Goal: Task Accomplishment & Management: Use online tool/utility

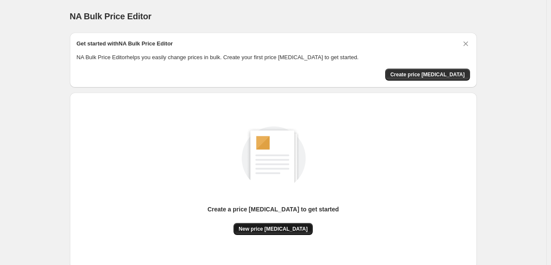
click at [274, 230] on span "New price [MEDICAL_DATA]" at bounding box center [272, 228] width 69 height 7
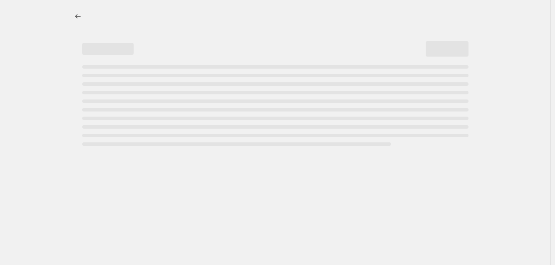
select select "percentage"
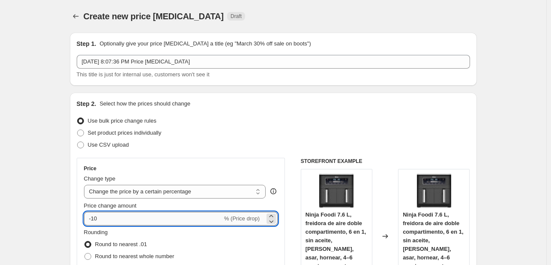
click at [164, 223] on input "-10" at bounding box center [153, 218] width 138 height 14
type input "-1"
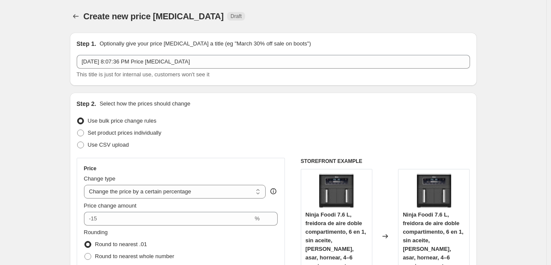
type input "0"
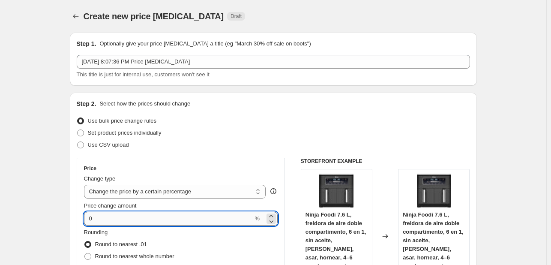
click at [185, 214] on input "0" at bounding box center [168, 218] width 169 height 14
type input "-1"
type input "-2"
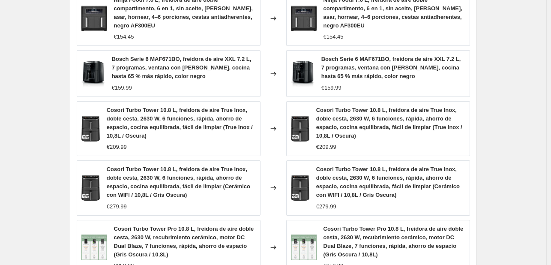
scroll to position [682, 0]
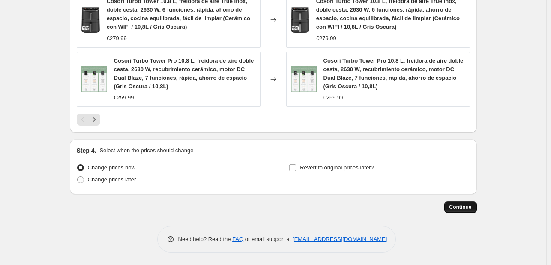
type input "-17"
click at [456, 208] on span "Continue" at bounding box center [460, 206] width 22 height 7
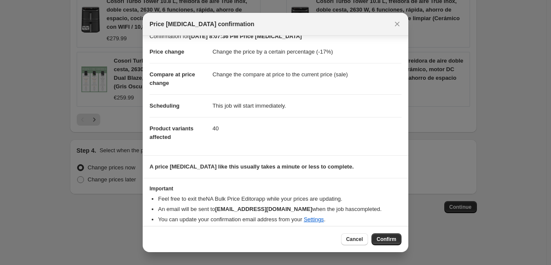
scroll to position [16, 0]
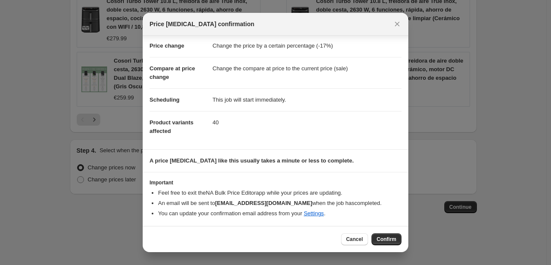
click at [371, 239] on div "Cancel Confirm" at bounding box center [371, 239] width 60 height 12
click at [390, 238] on span "Confirm" at bounding box center [386, 238] width 20 height 7
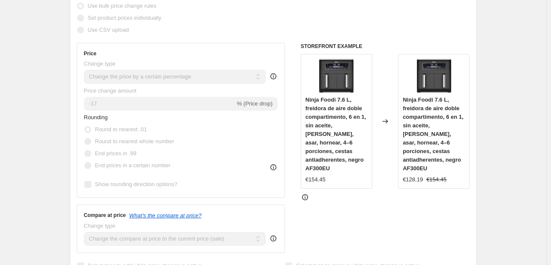
scroll to position [86, 0]
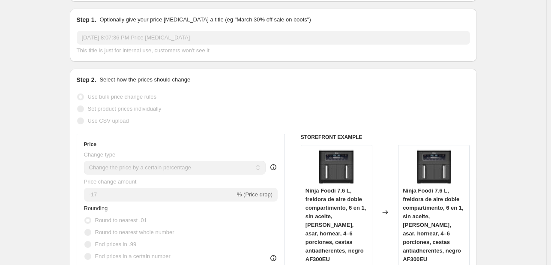
select select "percentage"
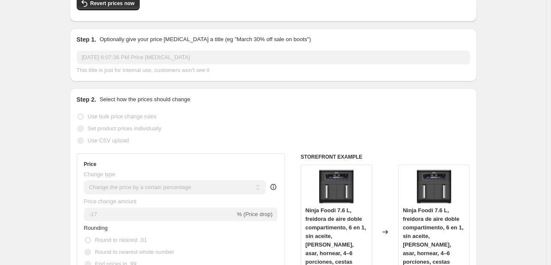
scroll to position [0, 0]
